Goal: Transaction & Acquisition: Subscribe to service/newsletter

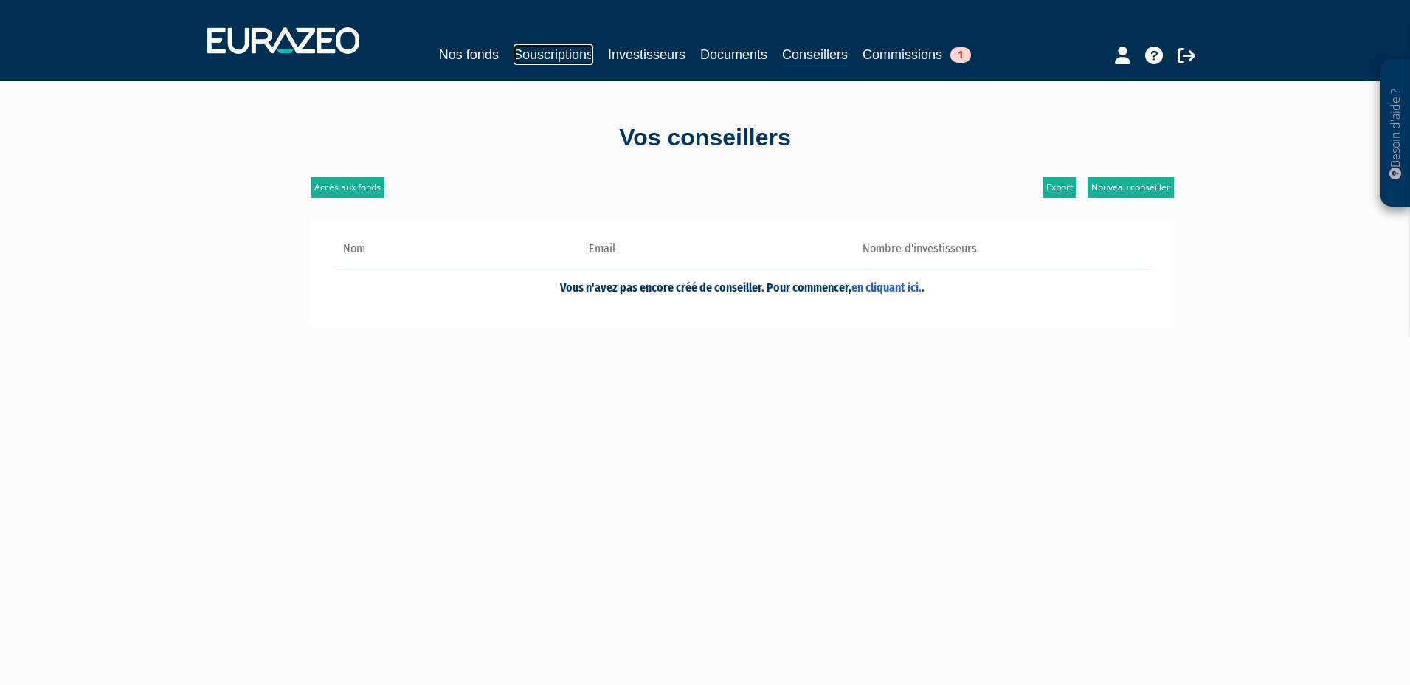
click at [556, 60] on link "Souscriptions" at bounding box center [554, 54] width 80 height 21
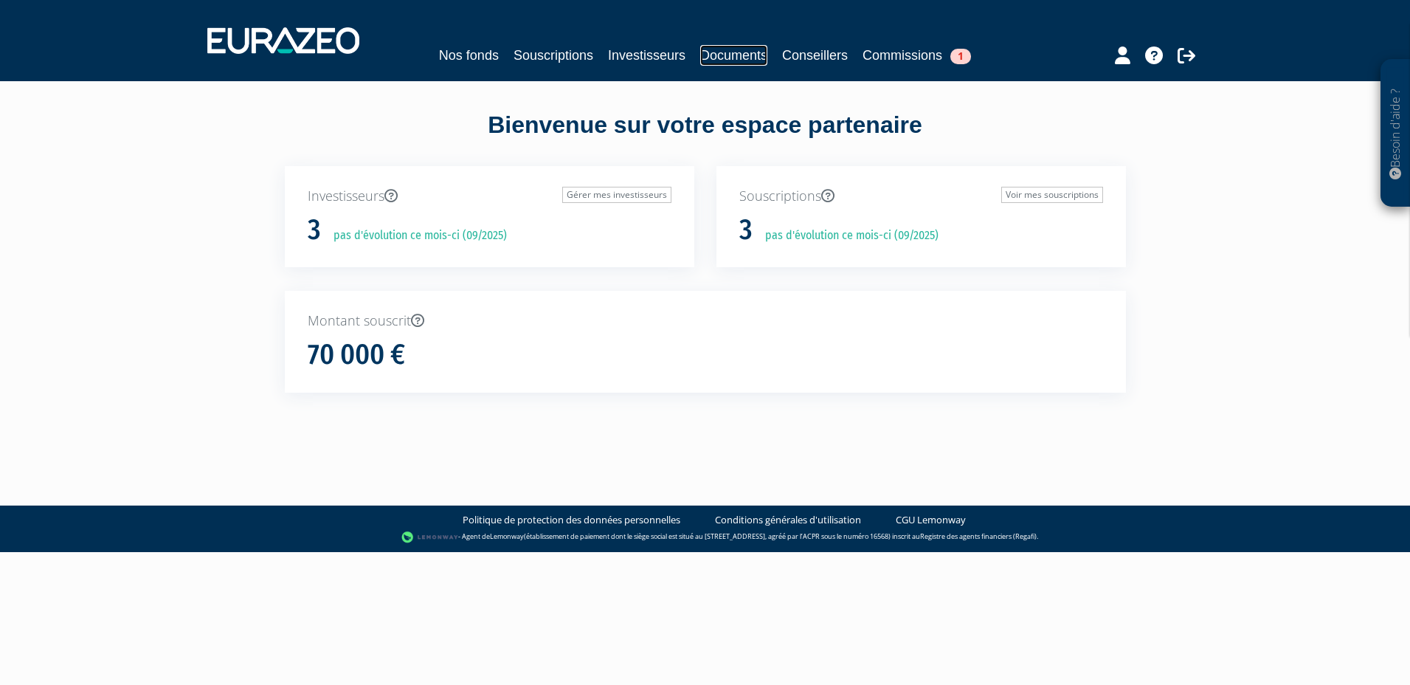
click at [722, 60] on link "Documents" at bounding box center [733, 55] width 67 height 21
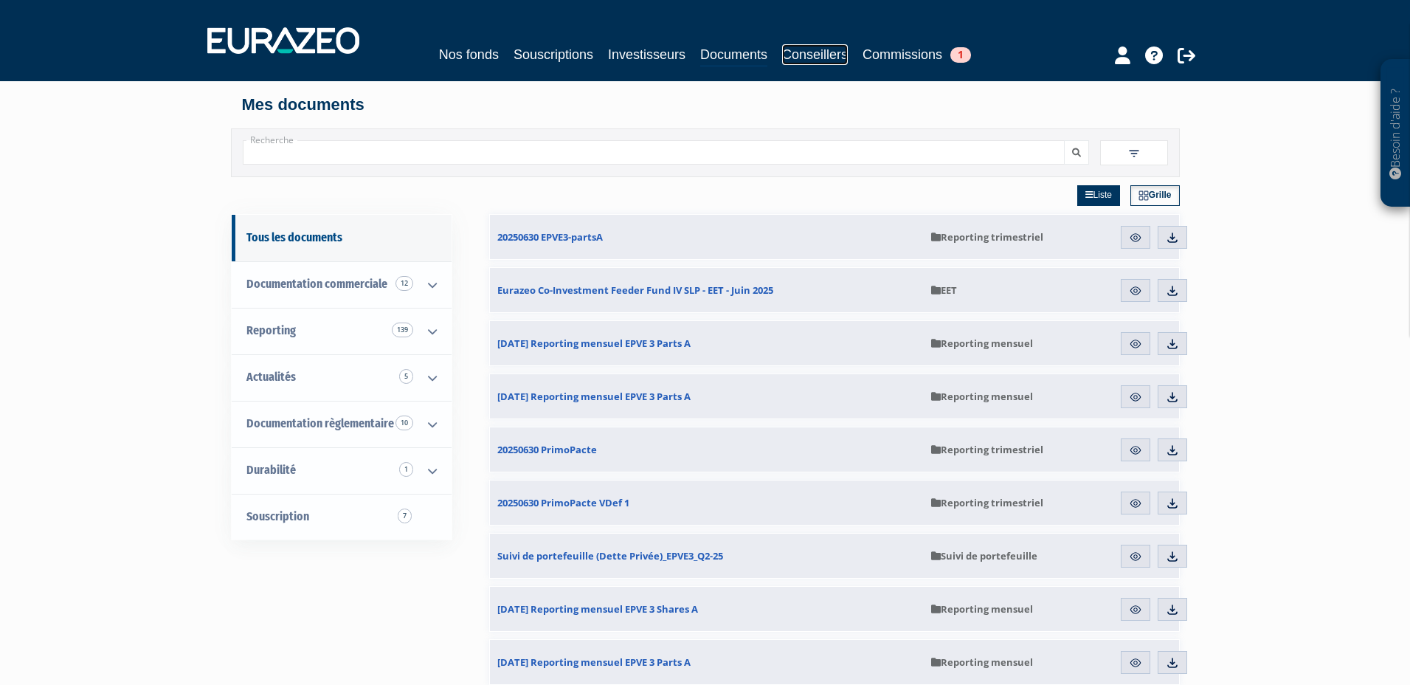
click at [800, 59] on link "Conseillers" at bounding box center [815, 54] width 66 height 21
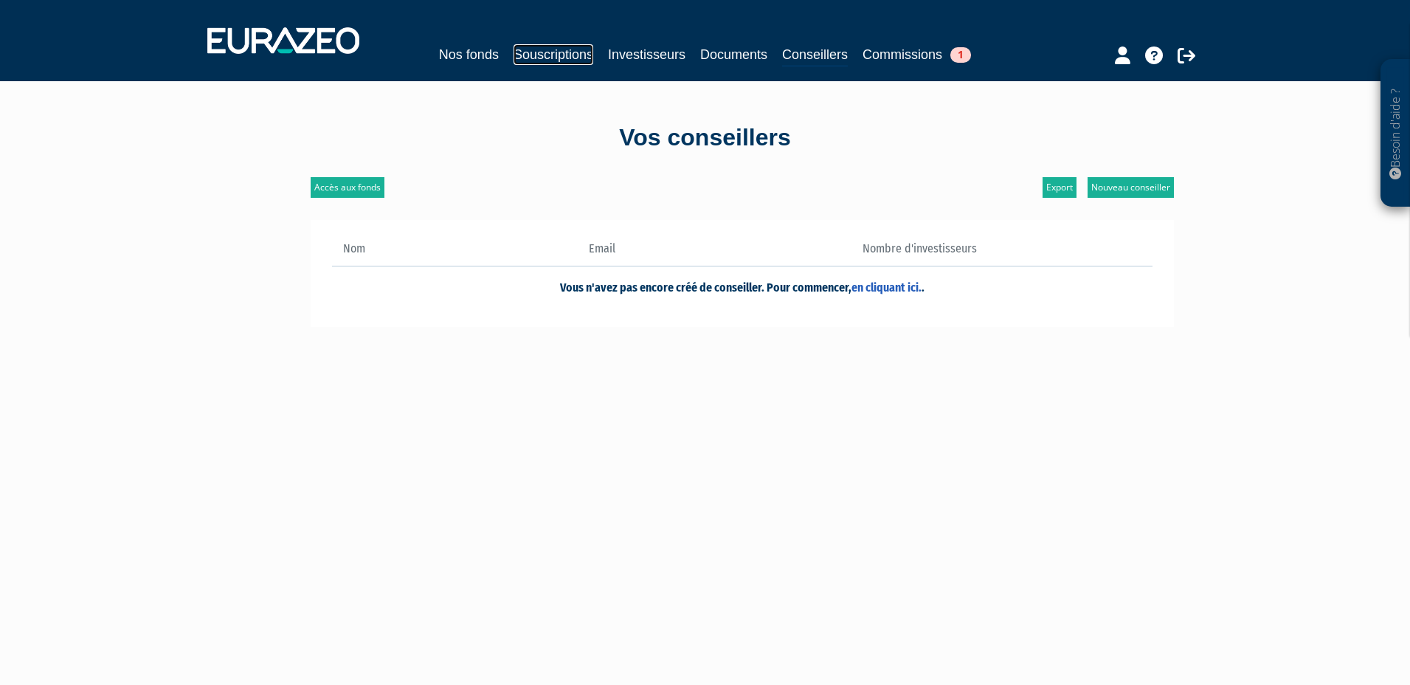
click at [546, 49] on link "Souscriptions" at bounding box center [554, 54] width 80 height 21
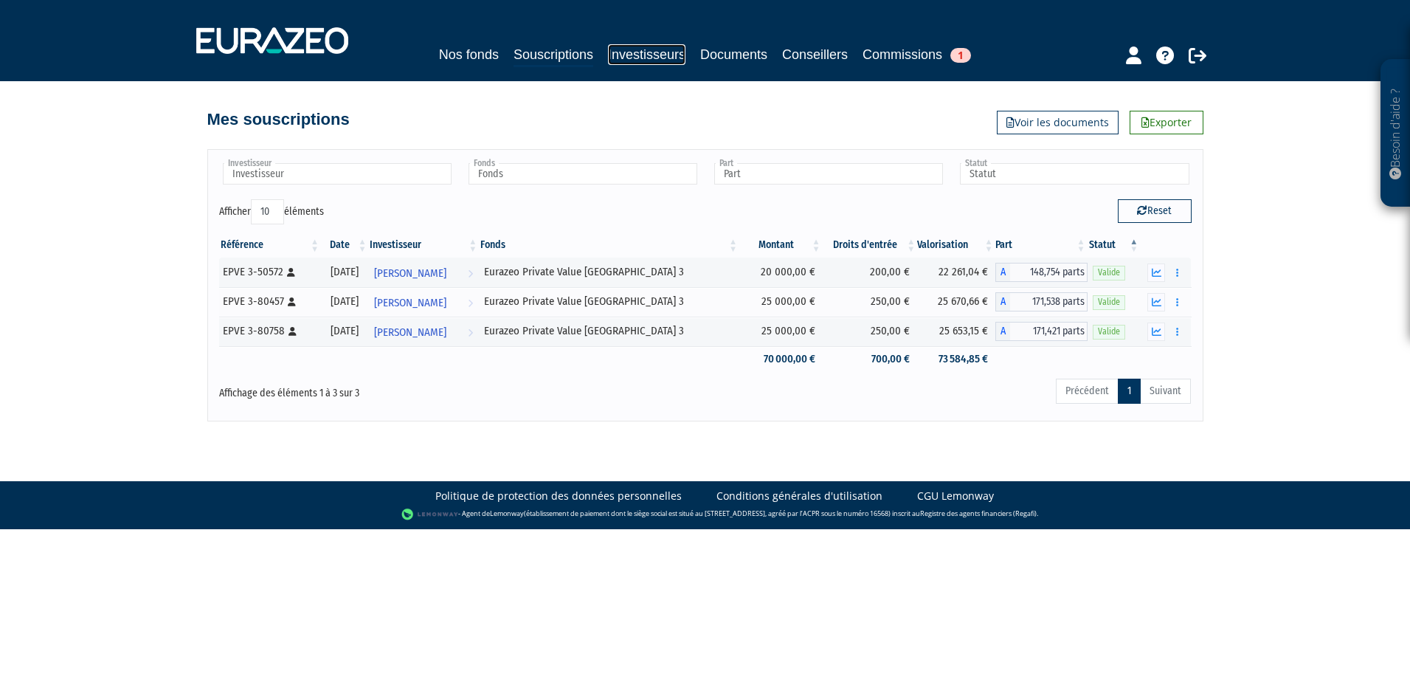
click at [642, 52] on link "Investisseurs" at bounding box center [646, 54] width 77 height 21
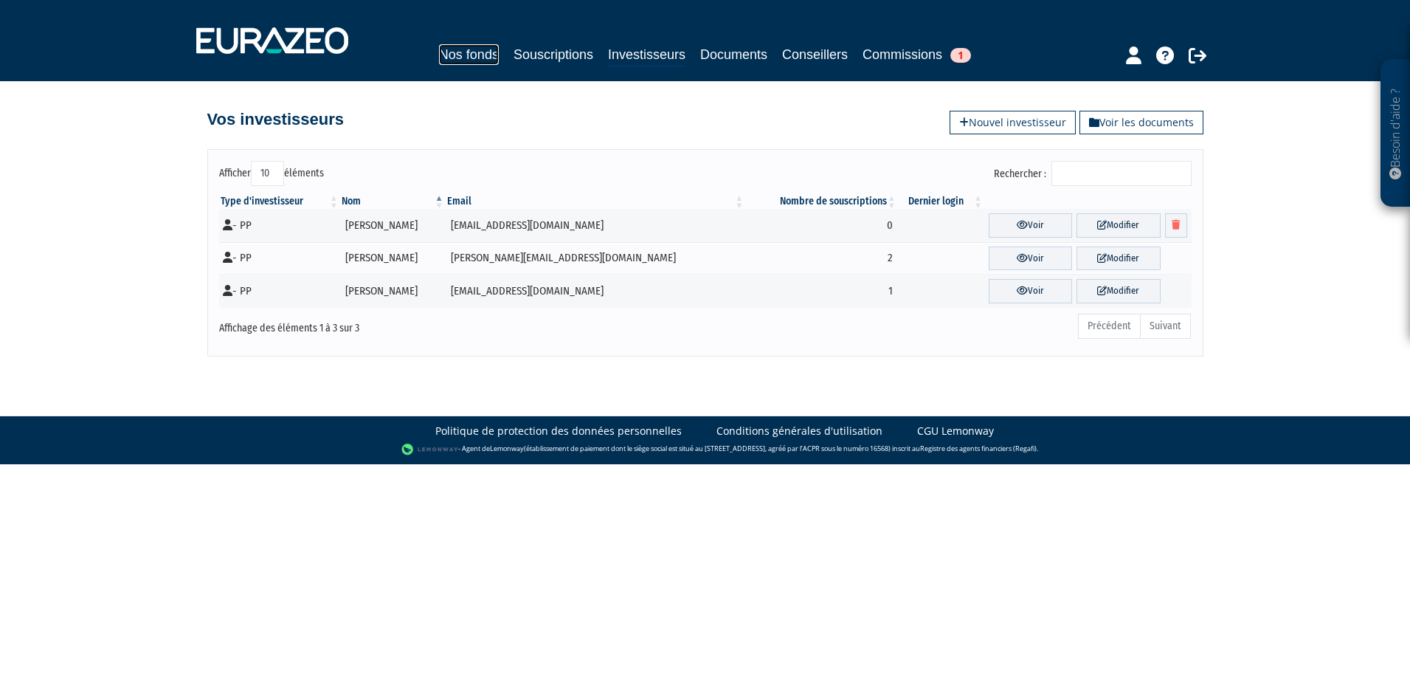
click at [467, 44] on link "Nos fonds" at bounding box center [469, 54] width 60 height 21
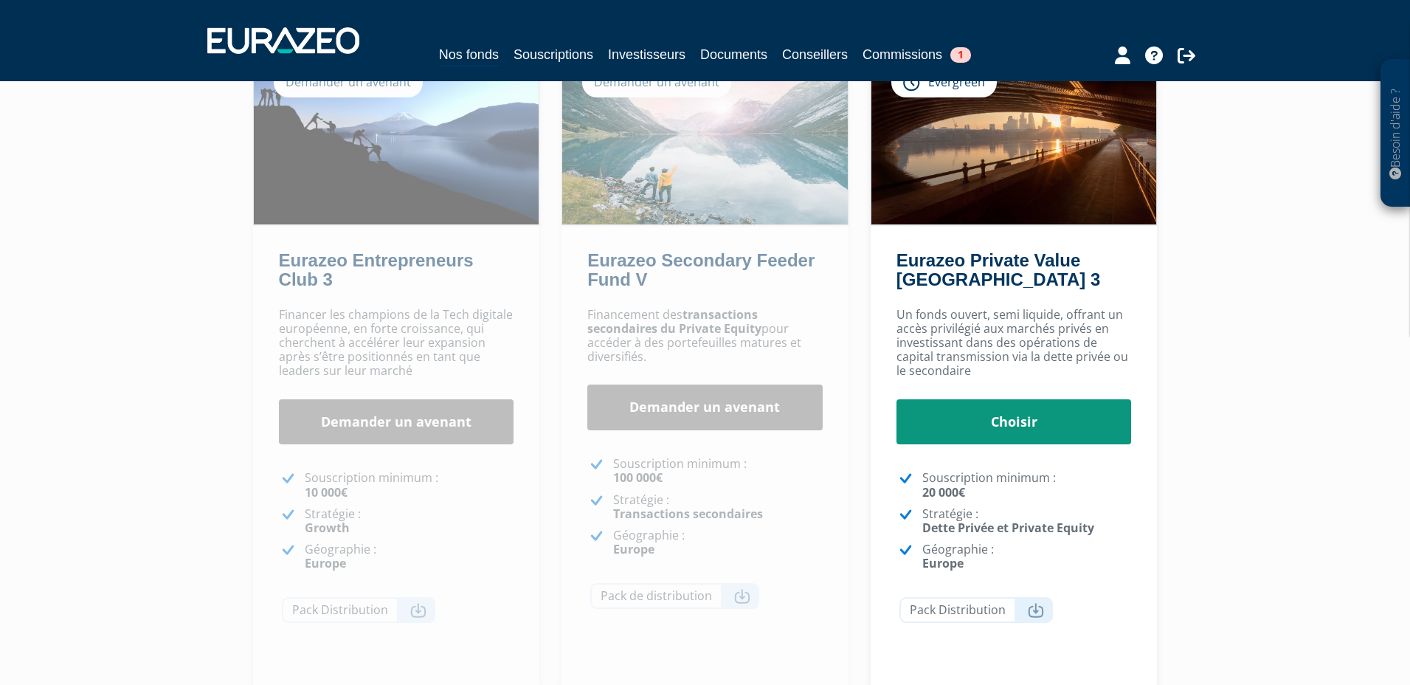
scroll to position [166, 0]
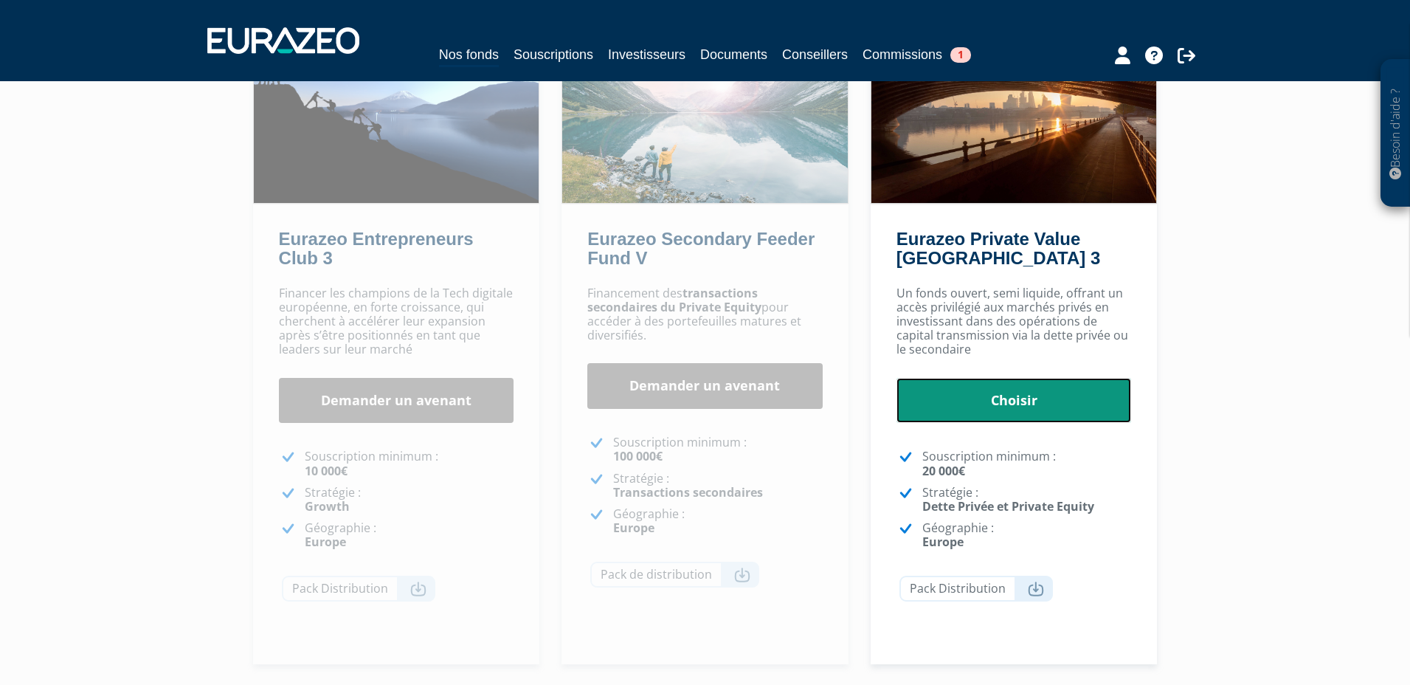
click at [1033, 407] on link "Choisir" at bounding box center [1013, 401] width 235 height 46
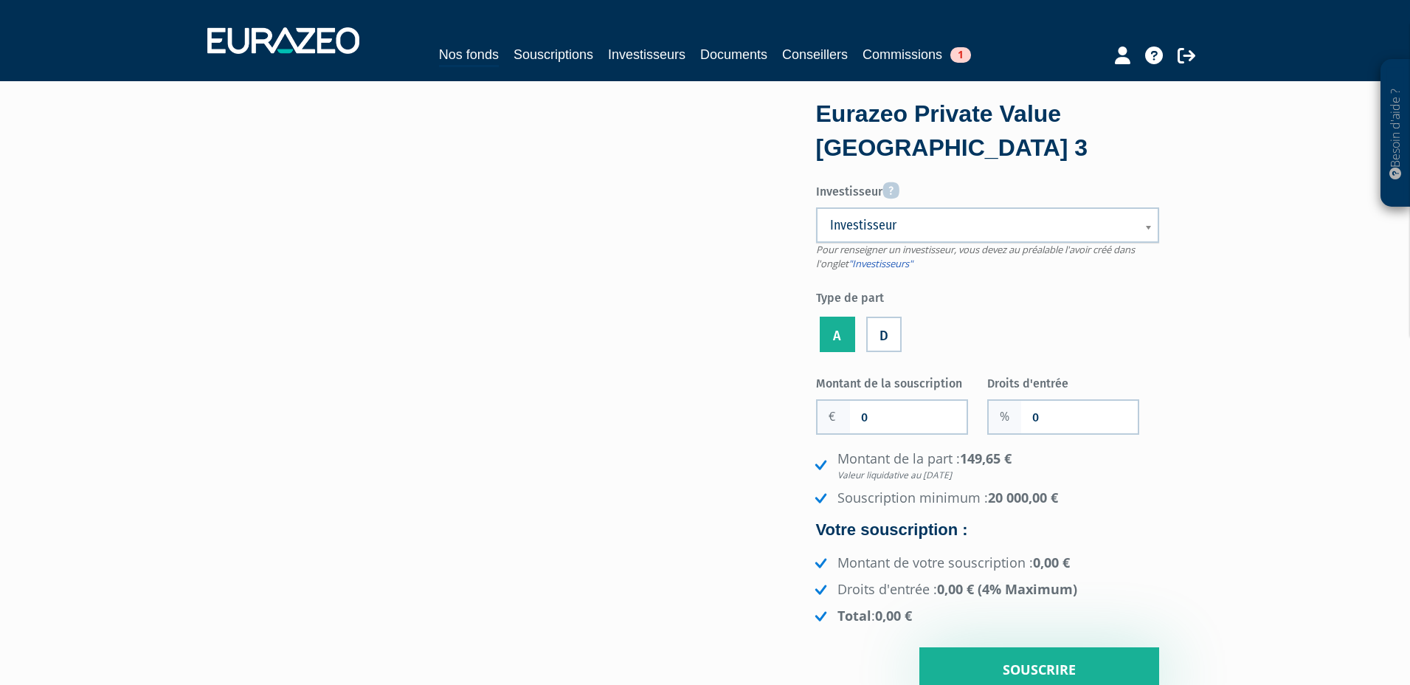
click at [1004, 218] on span "Investisseur" at bounding box center [978, 225] width 296 height 18
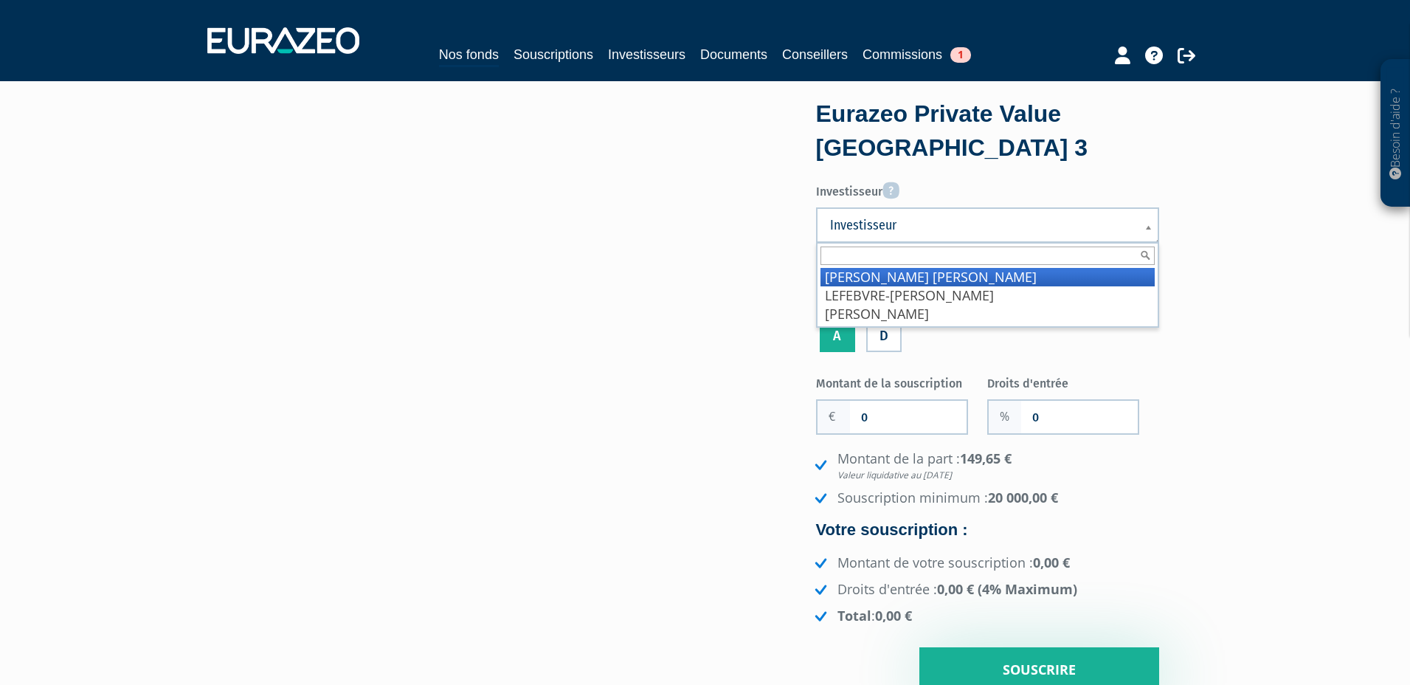
click at [995, 199] on label "Investisseur" at bounding box center [987, 188] width 343 height 24
click at [0, 0] on select "COULON [PERSON_NAME]-[PERSON_NAME] Paul" at bounding box center [0, 0] width 0 height 0
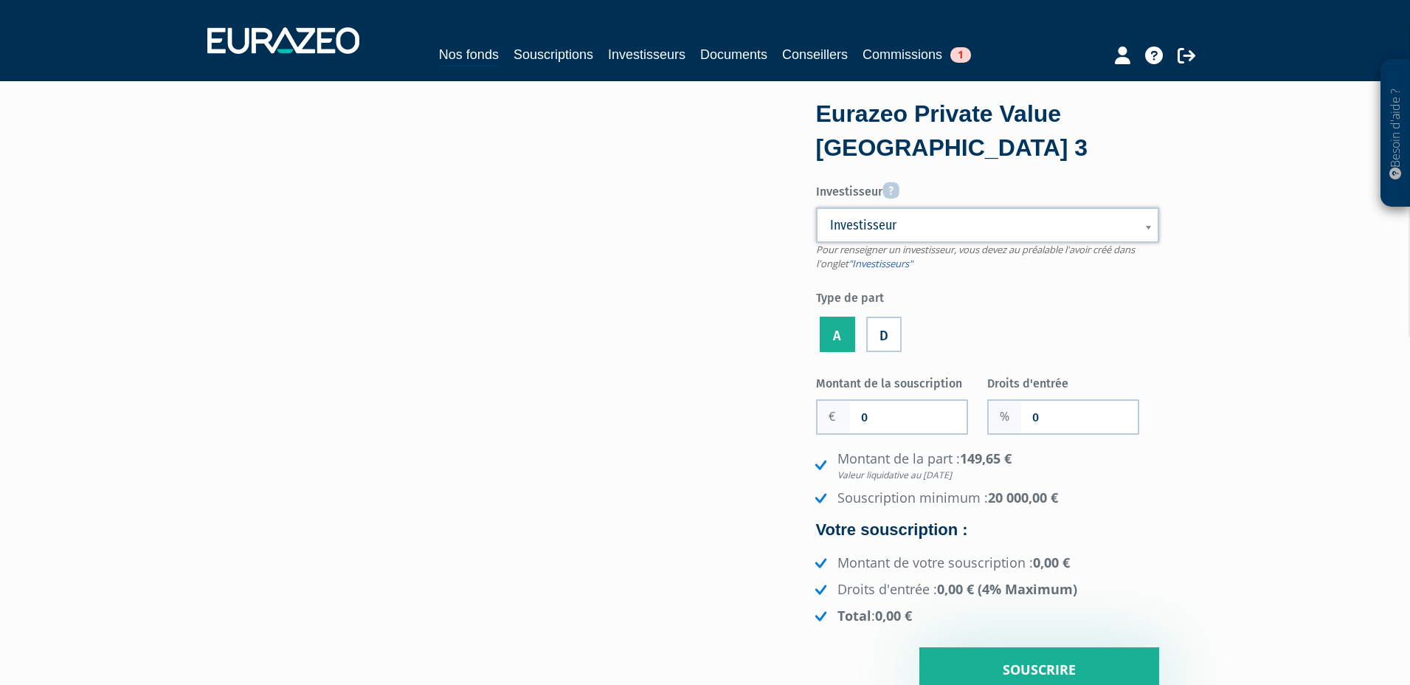
click at [879, 325] on label "D" at bounding box center [883, 334] width 35 height 35
click at [0, 0] on input "D" at bounding box center [0, 0] width 0 height 0
click at [820, 333] on li "A" at bounding box center [837, 332] width 43 height 48
click at [834, 339] on label "A" at bounding box center [837, 334] width 35 height 35
click at [0, 0] on input "A" at bounding box center [0, 0] width 0 height 0
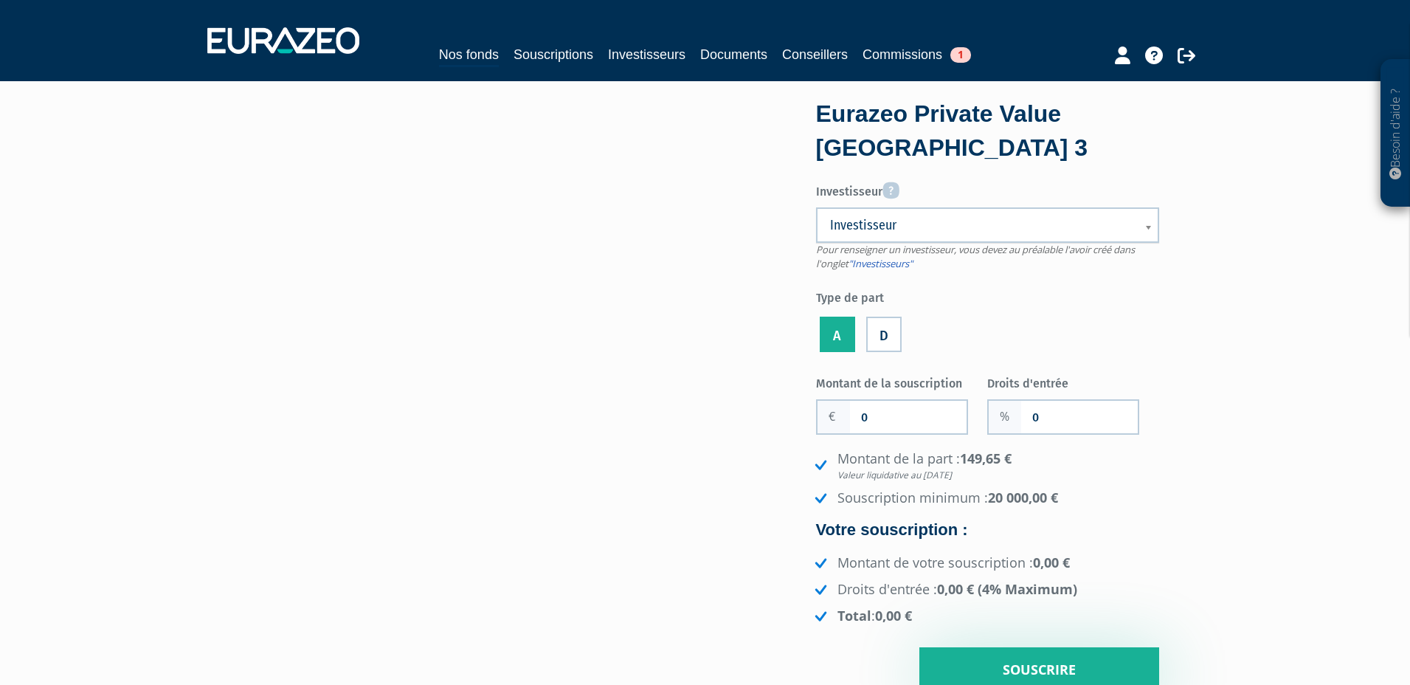
click at [890, 327] on label "D" at bounding box center [883, 334] width 35 height 35
click at [0, 0] on input "D" at bounding box center [0, 0] width 0 height 0
click at [840, 334] on label "A" at bounding box center [837, 334] width 35 height 35
click at [0, 0] on input "A" at bounding box center [0, 0] width 0 height 0
click at [895, 333] on label "D" at bounding box center [883, 334] width 35 height 35
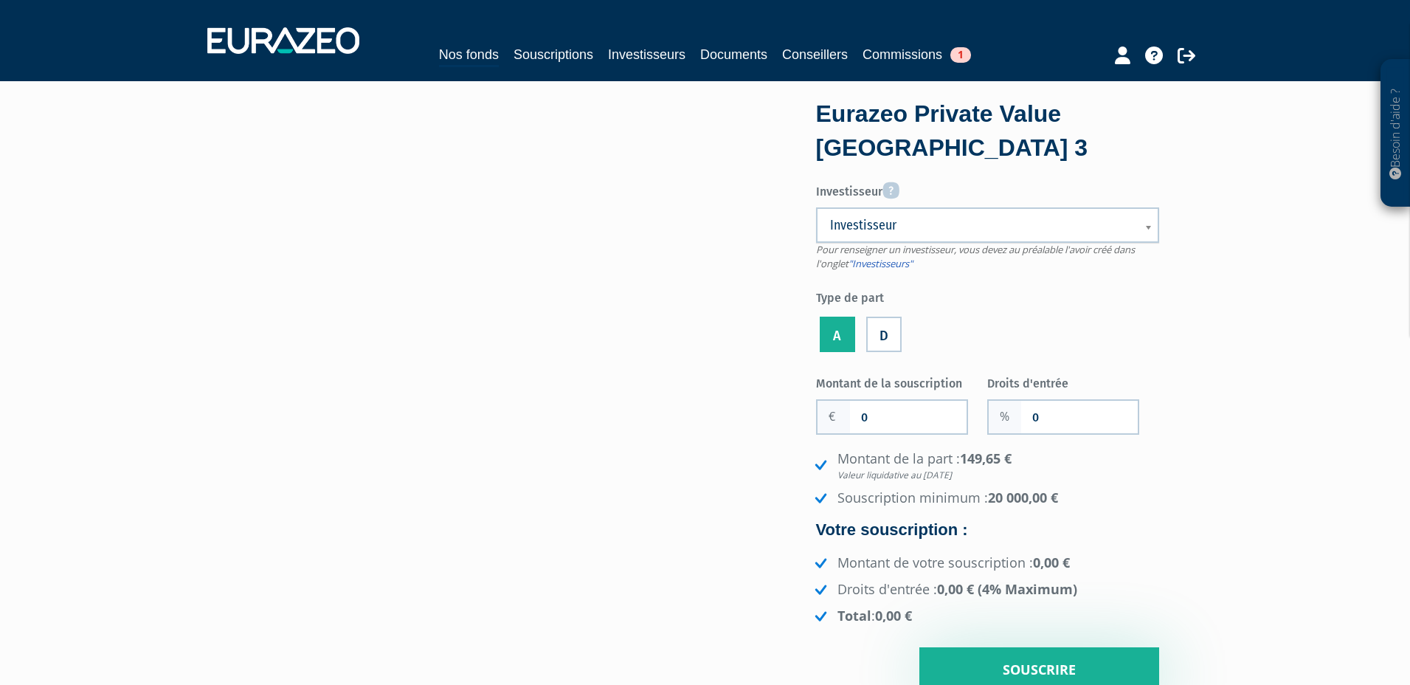
click at [0, 0] on input "D" at bounding box center [0, 0] width 0 height 0
click at [845, 335] on label "A" at bounding box center [837, 334] width 35 height 35
click at [0, 0] on input "A" at bounding box center [0, 0] width 0 height 0
click at [894, 332] on label "D" at bounding box center [883, 334] width 35 height 35
click at [0, 0] on input "D" at bounding box center [0, 0] width 0 height 0
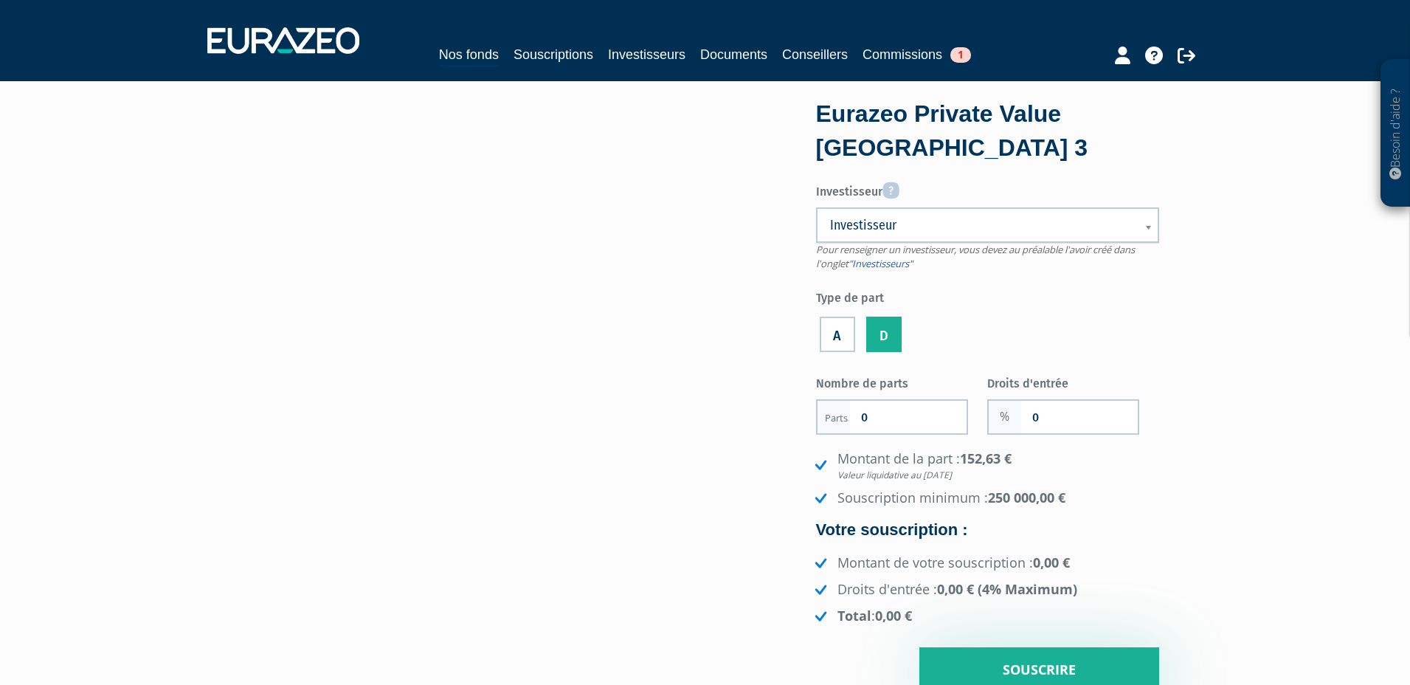
click at [843, 333] on label "A" at bounding box center [837, 334] width 35 height 35
click at [0, 0] on input "A" at bounding box center [0, 0] width 0 height 0
click at [1002, 319] on ul "A D" at bounding box center [987, 335] width 343 height 42
click at [456, 47] on link "Nos fonds" at bounding box center [469, 55] width 60 height 23
